Goal: Navigation & Orientation: Find specific page/section

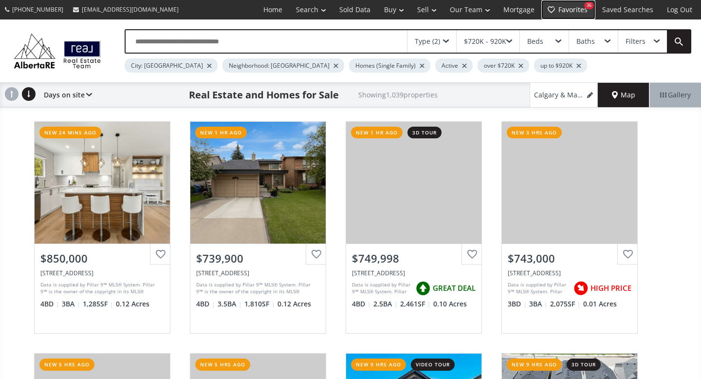
click at [562, 8] on link "Favorites 36" at bounding box center [569, 9] width 54 height 19
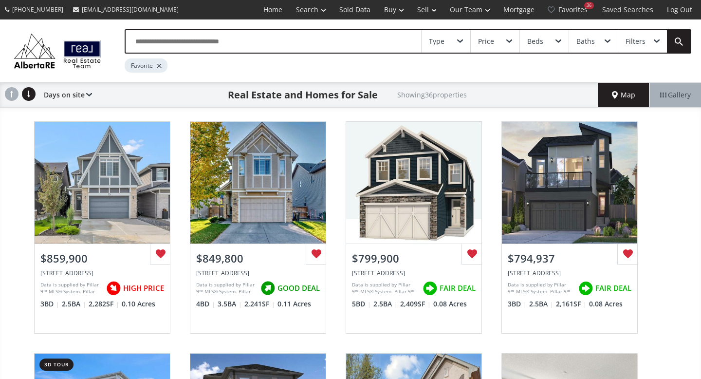
click at [510, 40] on span at bounding box center [509, 41] width 6 height 4
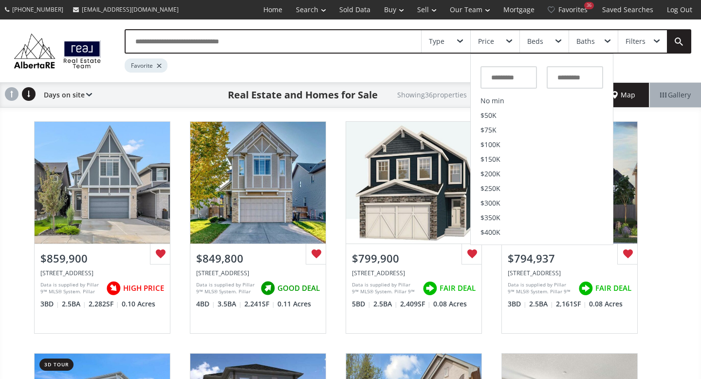
click at [271, 75] on div "Type Price No min $50K $75K $100K $150K $200K $250K $300K $350K $400K $450K $50…" at bounding box center [350, 50] width 701 height 63
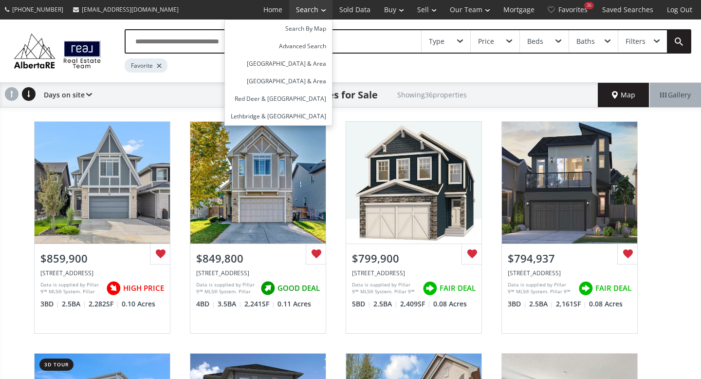
click at [305, 9] on link "Search" at bounding box center [310, 9] width 43 height 19
click at [303, 14] on link "Search" at bounding box center [310, 9] width 43 height 19
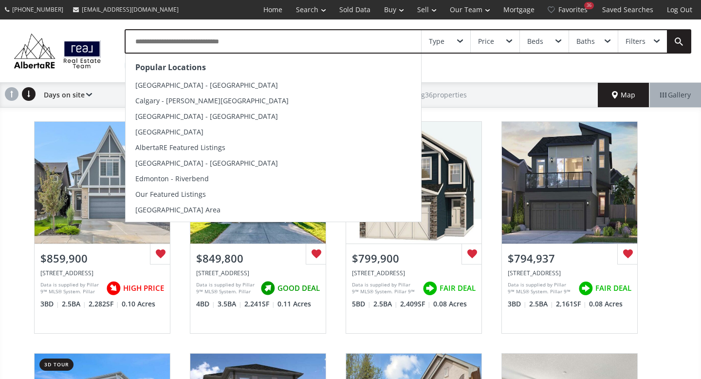
click at [215, 42] on input "text" at bounding box center [274, 41] width 296 height 22
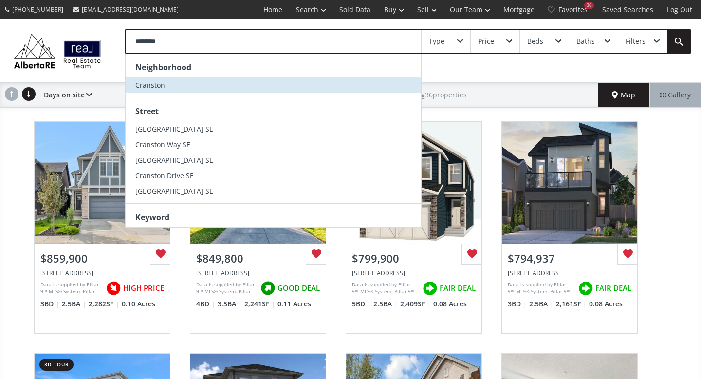
type input "********"
click at [143, 81] on span "Cranston" at bounding box center [150, 84] width 30 height 9
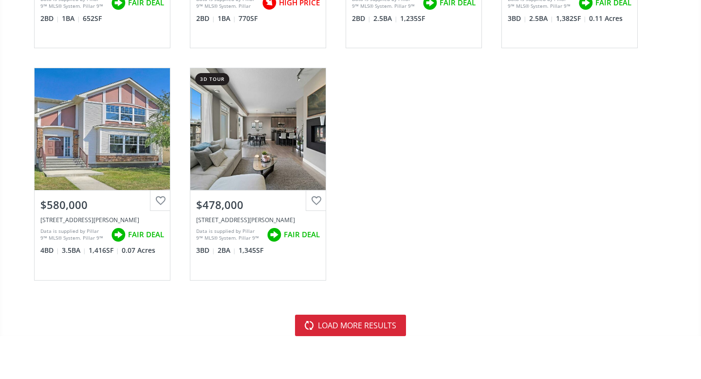
scroll to position [2838, 0]
click at [351, 325] on button "load more results" at bounding box center [350, 324] width 111 height 21
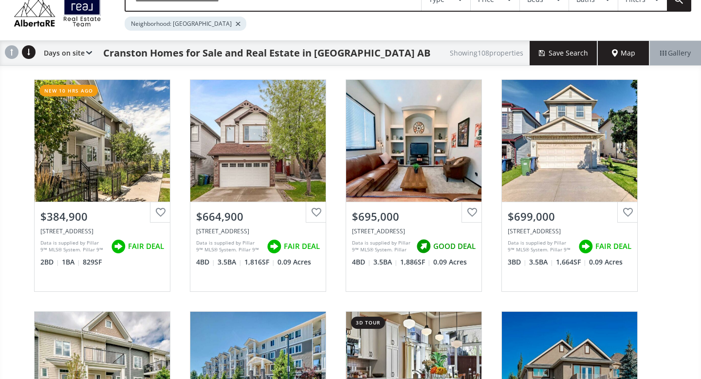
scroll to position [0, 0]
